Goal: Check status: Check status

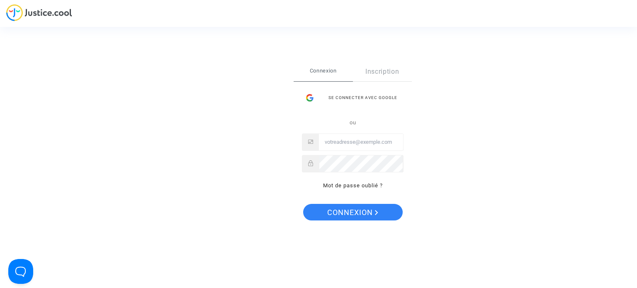
type input "[EMAIL_ADDRESS][DOMAIN_NAME]"
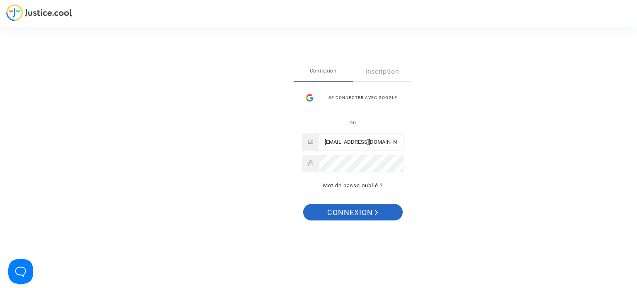
click at [348, 211] on span "Connexion" at bounding box center [352, 212] width 51 height 17
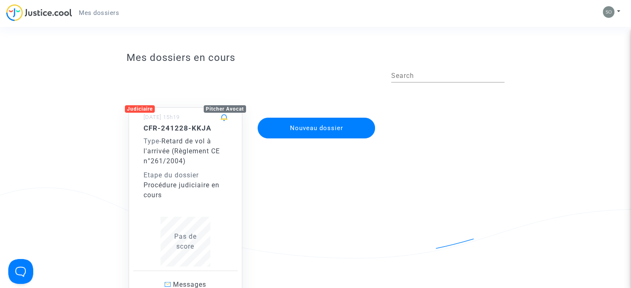
click at [182, 243] on span "Pas de score" at bounding box center [185, 242] width 22 height 18
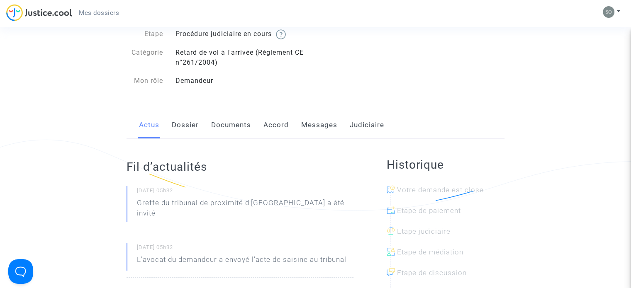
scroll to position [41, 0]
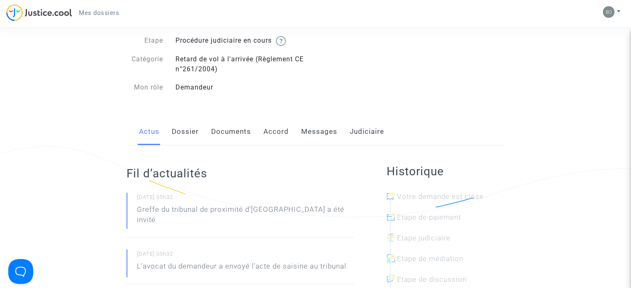
click at [324, 134] on link "Messages" at bounding box center [319, 131] width 36 height 27
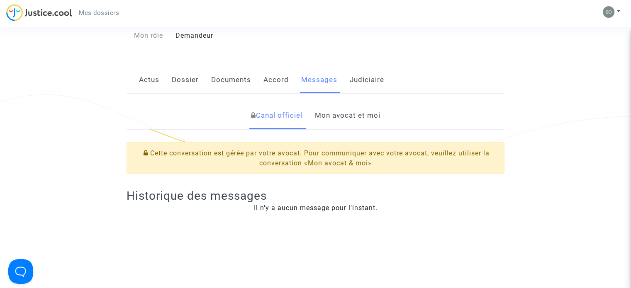
scroll to position [83, 0]
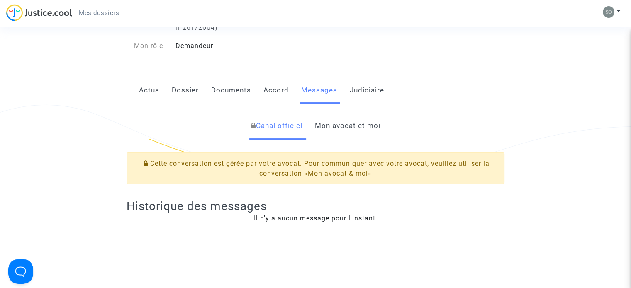
click at [352, 128] on link "Mon avocat et moi" at bounding box center [347, 125] width 66 height 27
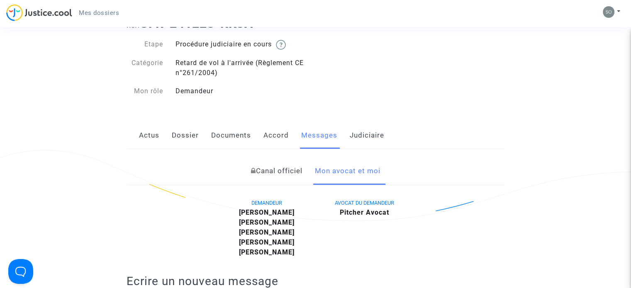
scroll to position [83, 0]
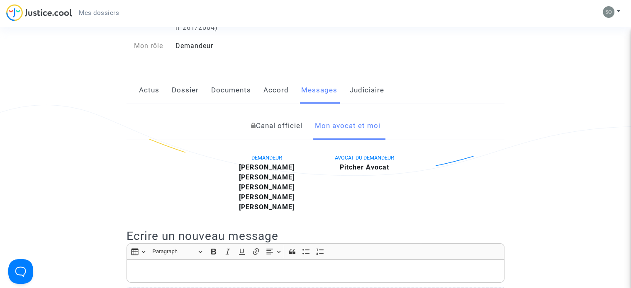
click at [366, 95] on link "Judiciaire" at bounding box center [367, 90] width 34 height 27
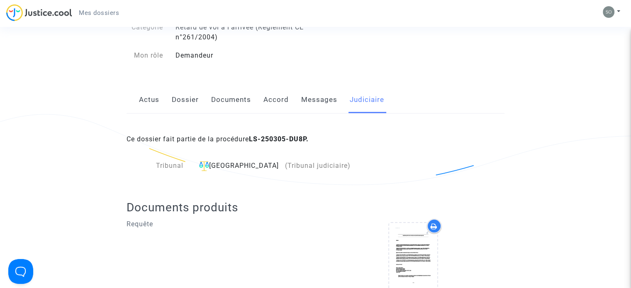
scroll to position [2, 0]
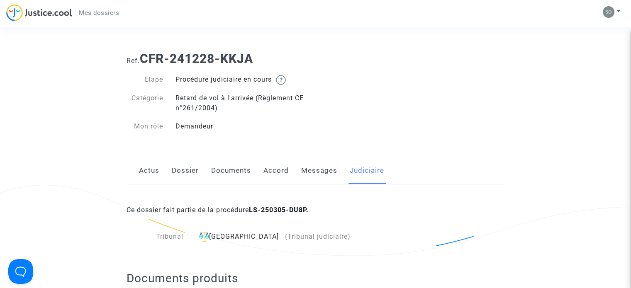
click at [227, 174] on link "Documents" at bounding box center [231, 170] width 40 height 27
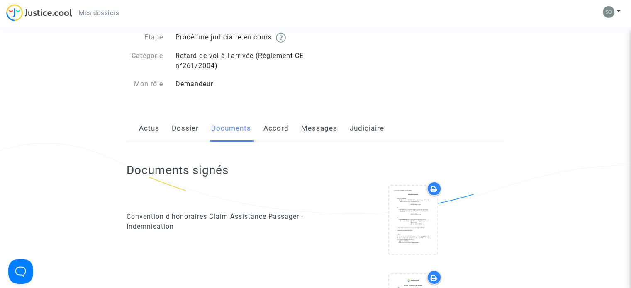
scroll to position [44, 0]
